Goal: Navigation & Orientation: Go to known website

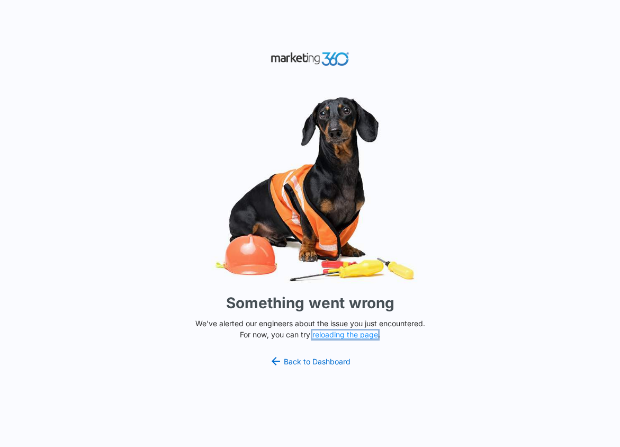
click at [340, 338] on button "reloading the page" at bounding box center [345, 334] width 66 height 8
click at [335, 334] on button "reloading the page" at bounding box center [345, 334] width 66 height 8
